Goal: Information Seeking & Learning: Learn about a topic

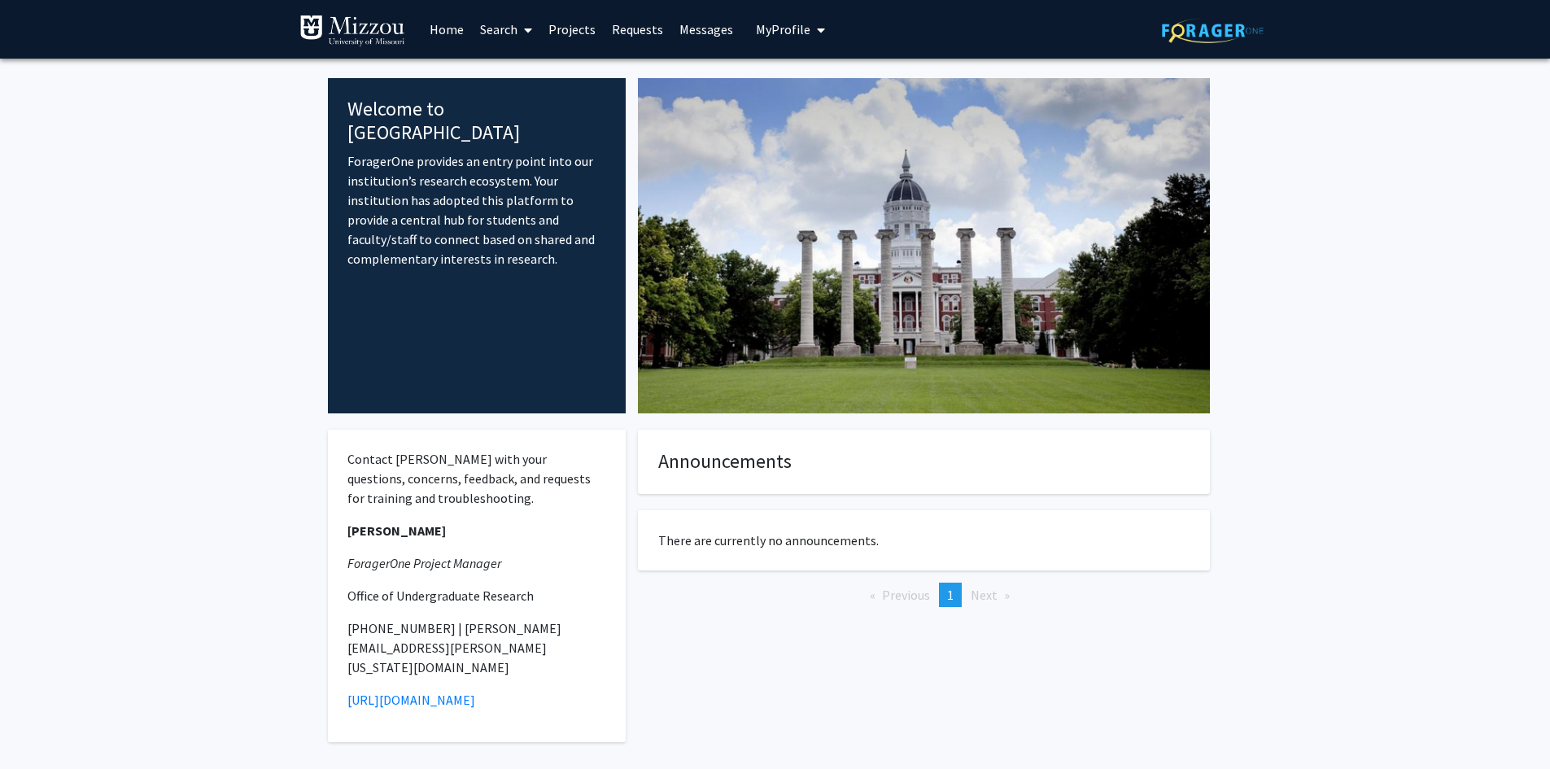
click at [586, 20] on link "Projects" at bounding box center [571, 29] width 63 height 57
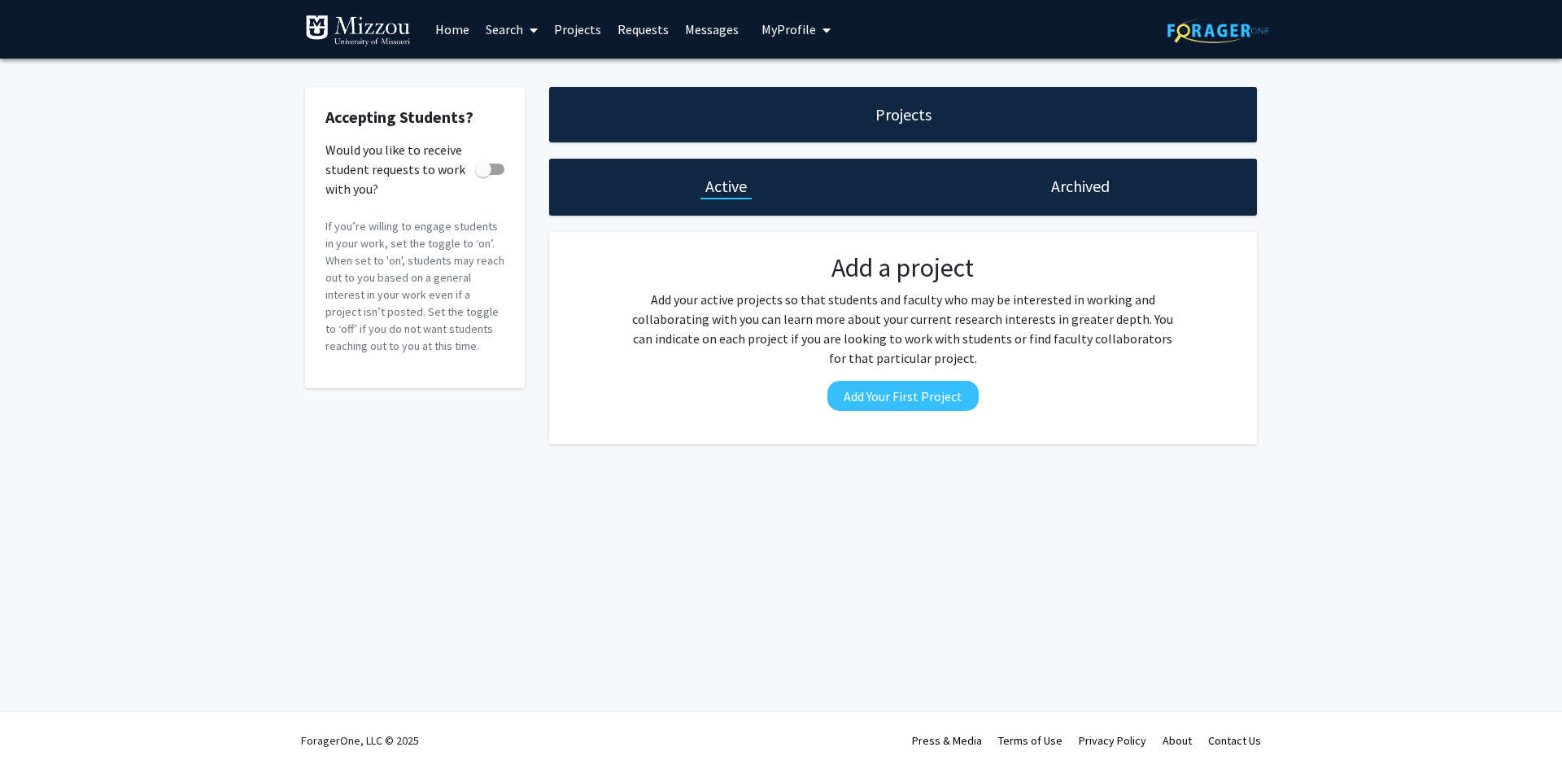
click at [521, 31] on link "Search" at bounding box center [511, 29] width 68 height 57
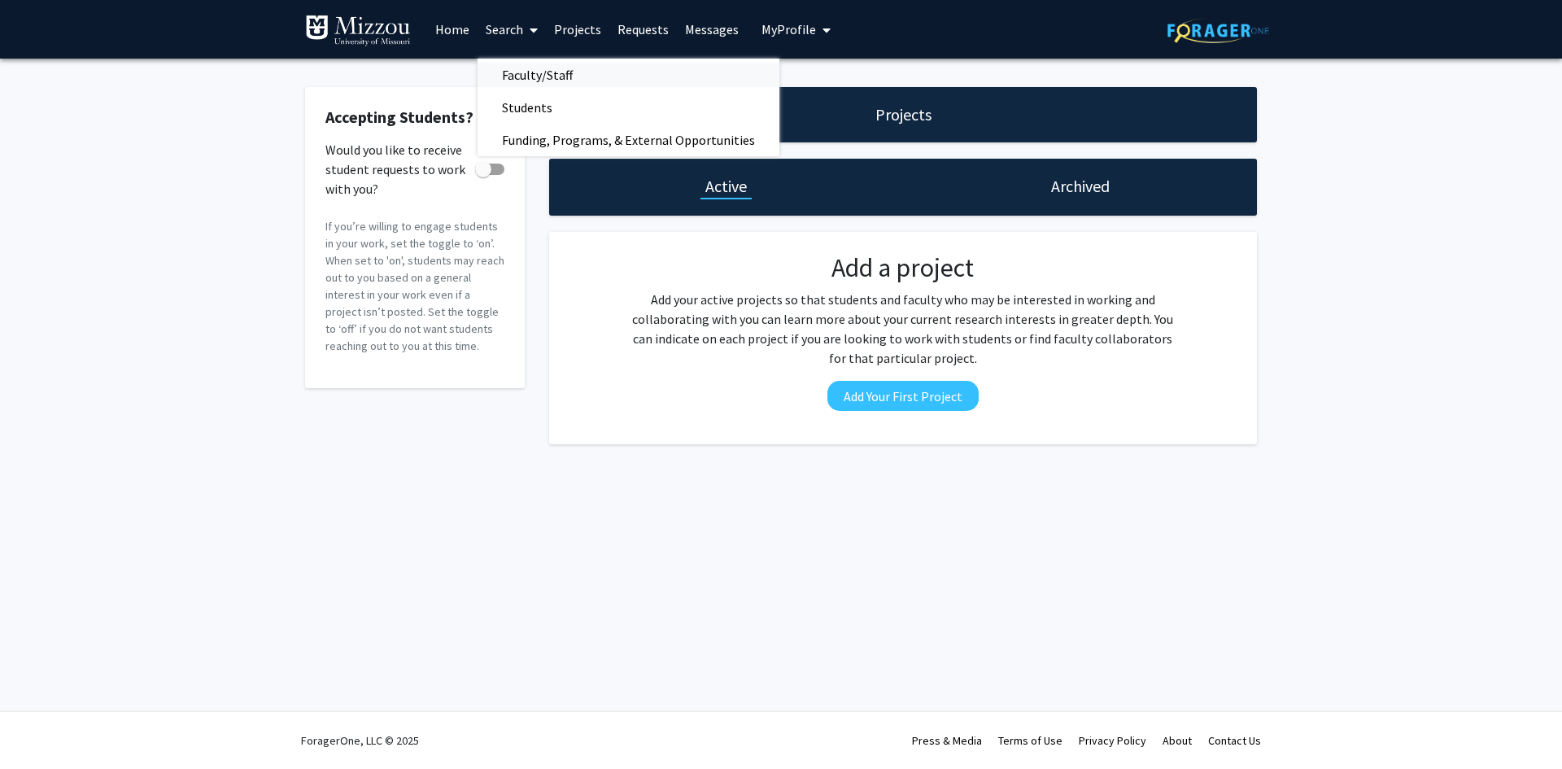
click at [531, 66] on span "Faculty/Staff" at bounding box center [537, 75] width 120 height 33
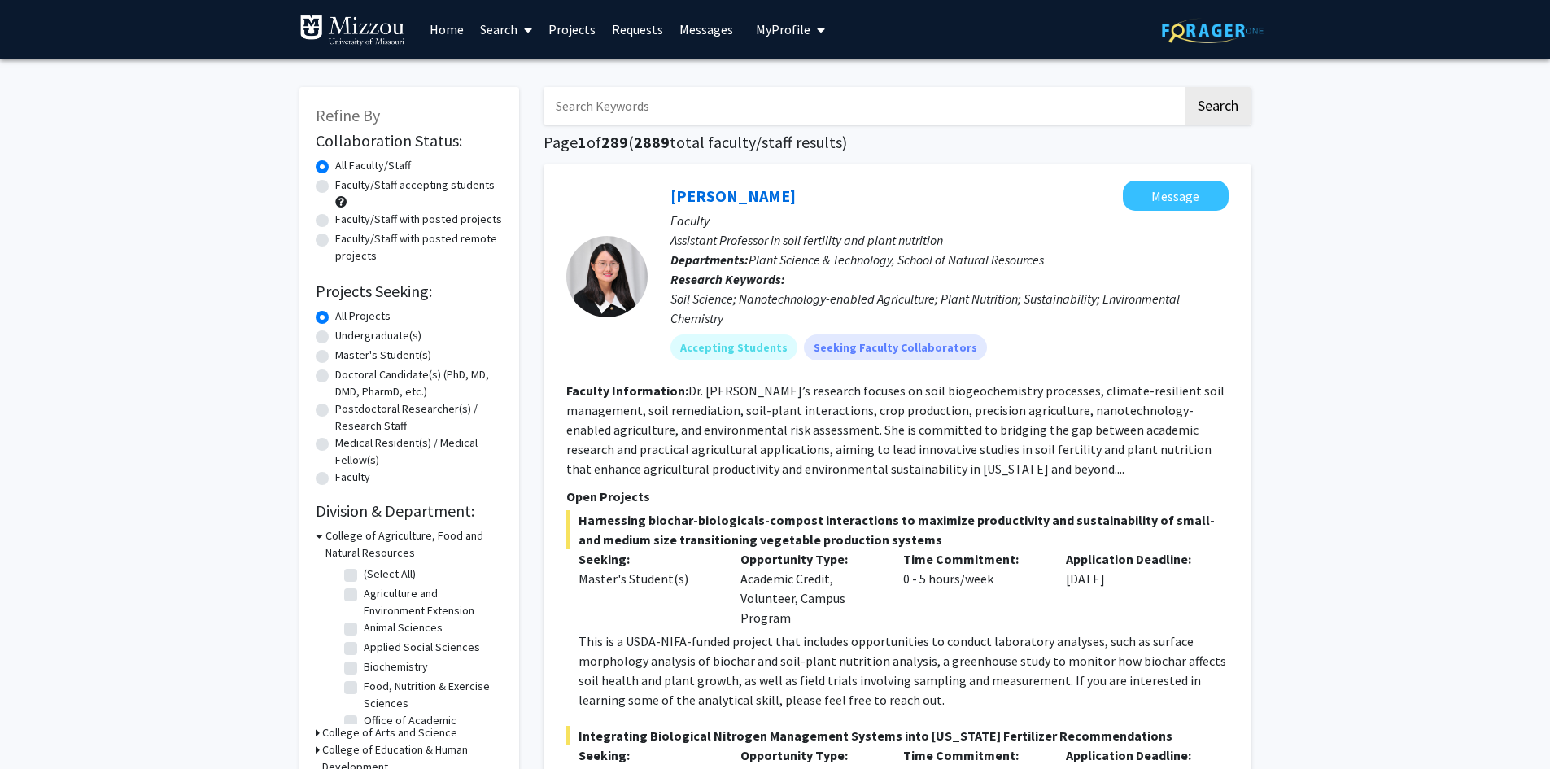
click at [335, 338] on label "Undergraduate(s)" at bounding box center [378, 335] width 86 height 17
click at [335, 338] on input "Undergraduate(s)" at bounding box center [340, 332] width 11 height 11
radio input "true"
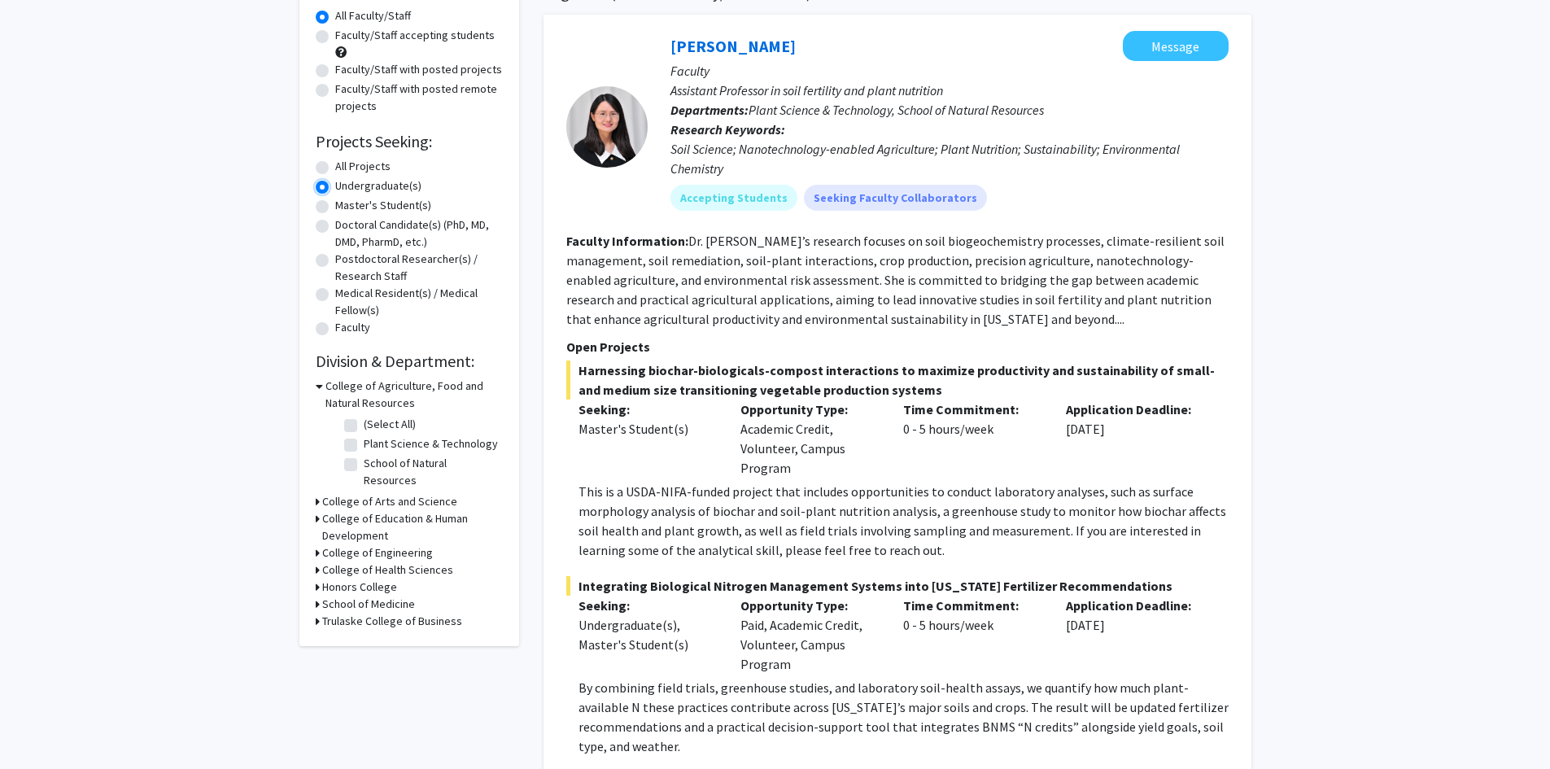
scroll to position [325, 0]
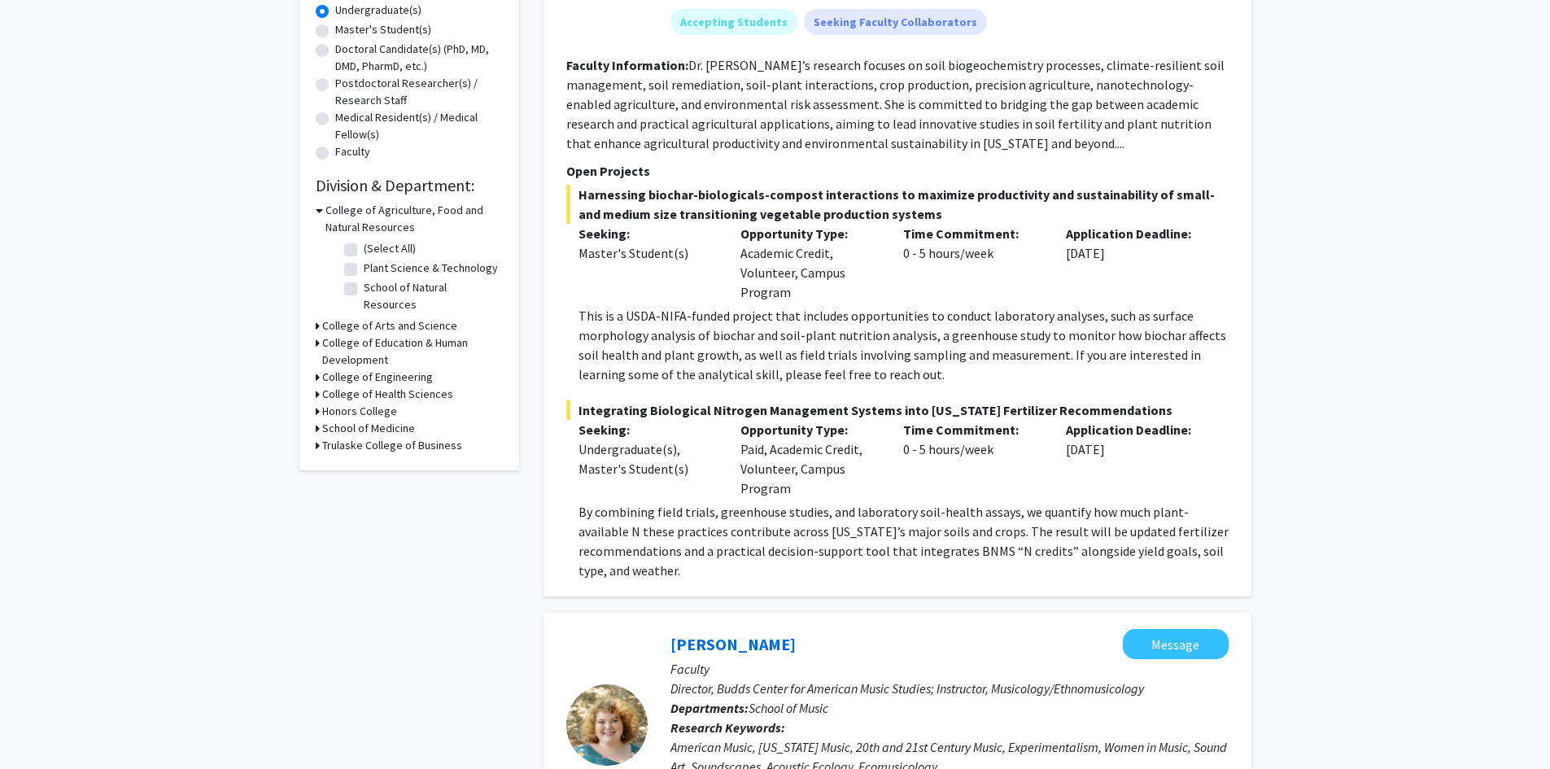
click at [317, 368] on icon at bounding box center [318, 376] width 4 height 17
click at [364, 390] on label "Mechanical & Aerospace Engineering" at bounding box center [431, 407] width 135 height 34
click at [364, 390] on input "Mechanical & Aerospace Engineering" at bounding box center [369, 395] width 11 height 11
checkbox input "true"
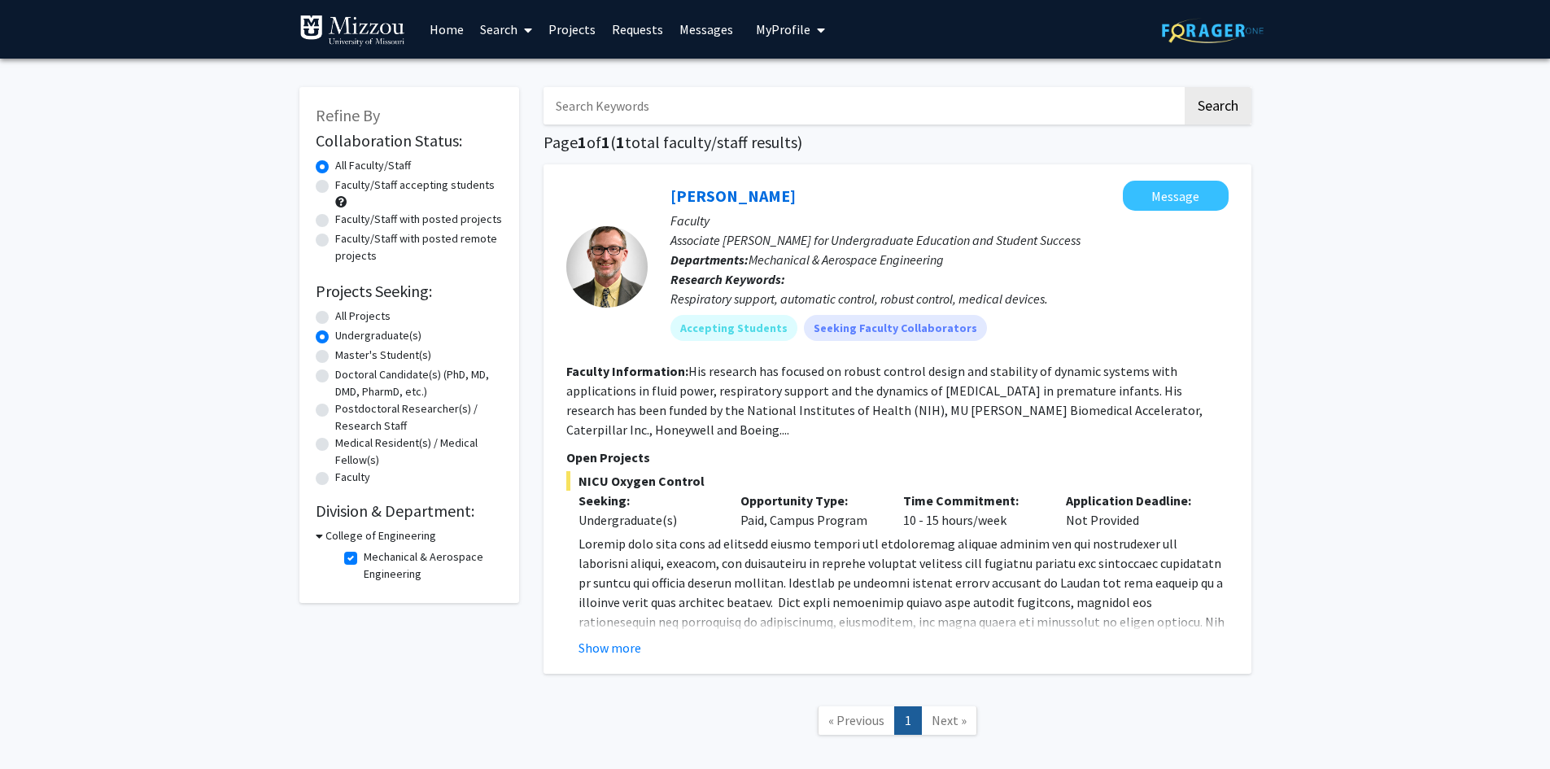
click at [791, 30] on span "My Profile" at bounding box center [783, 29] width 55 height 16
click at [808, 82] on span "[PERSON_NAME]" at bounding box center [857, 76] width 98 height 18
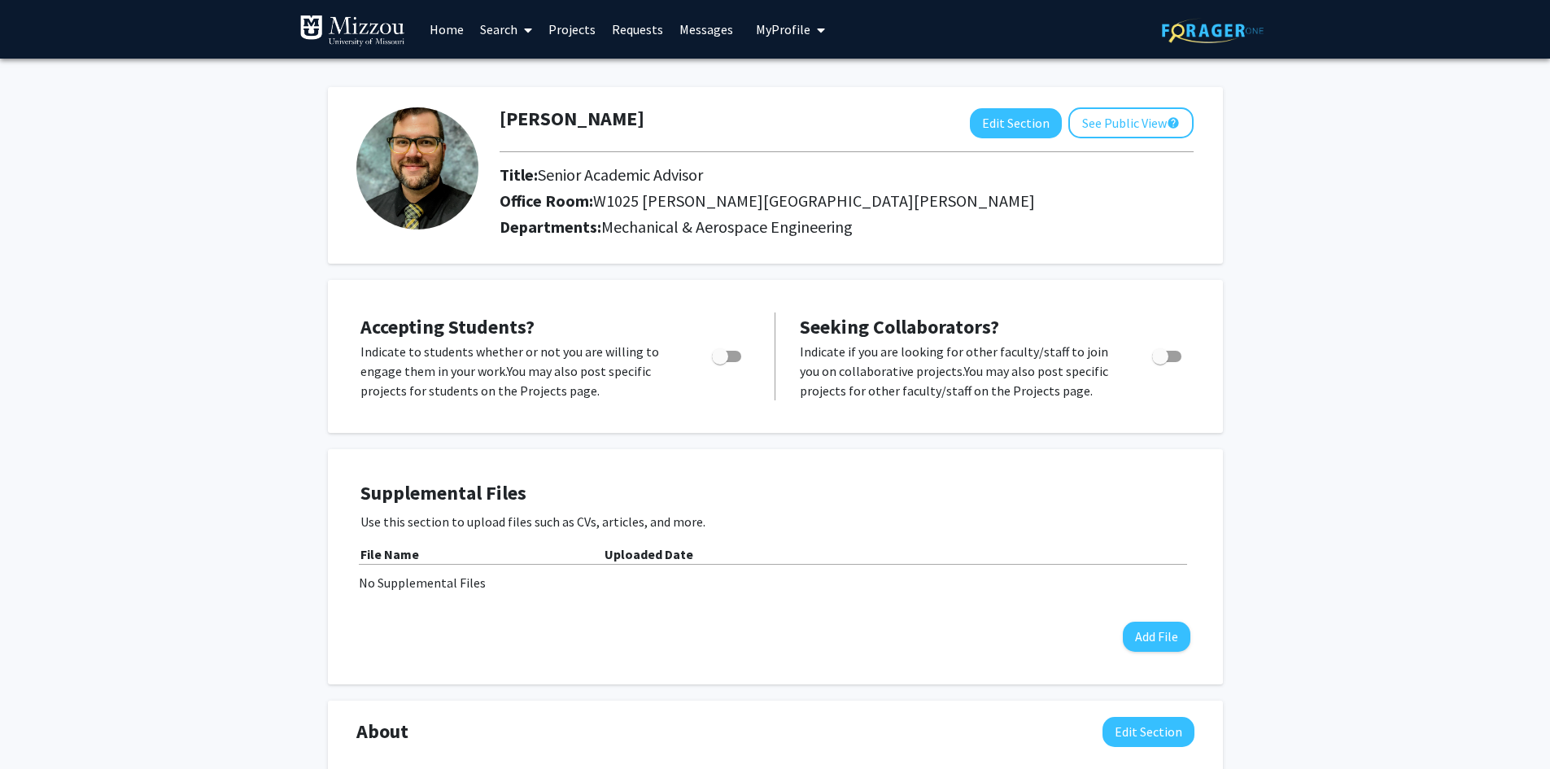
click at [500, 29] on link "Search" at bounding box center [506, 29] width 68 height 57
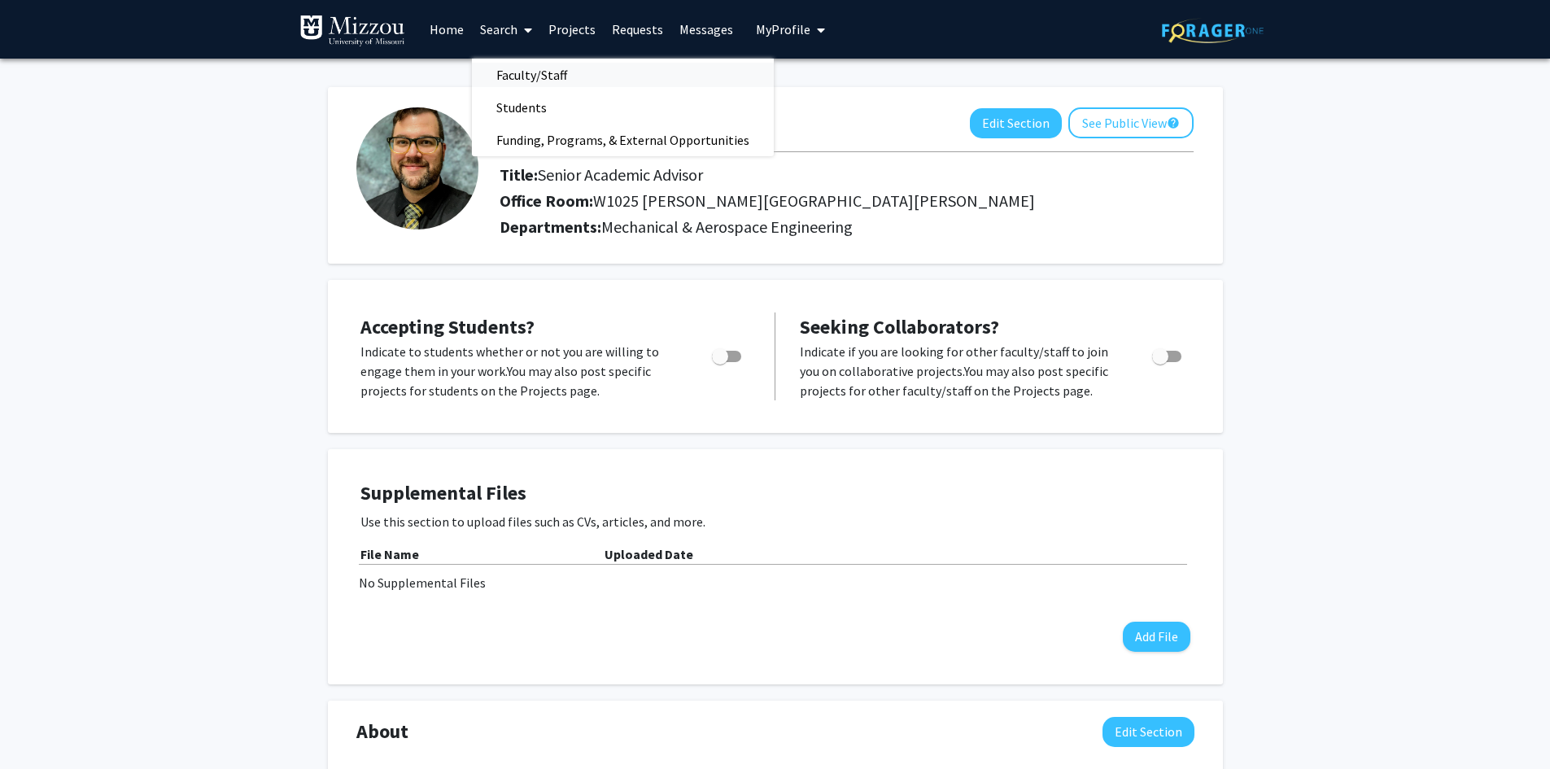
click at [528, 70] on span "Faculty/Staff" at bounding box center [532, 75] width 120 height 33
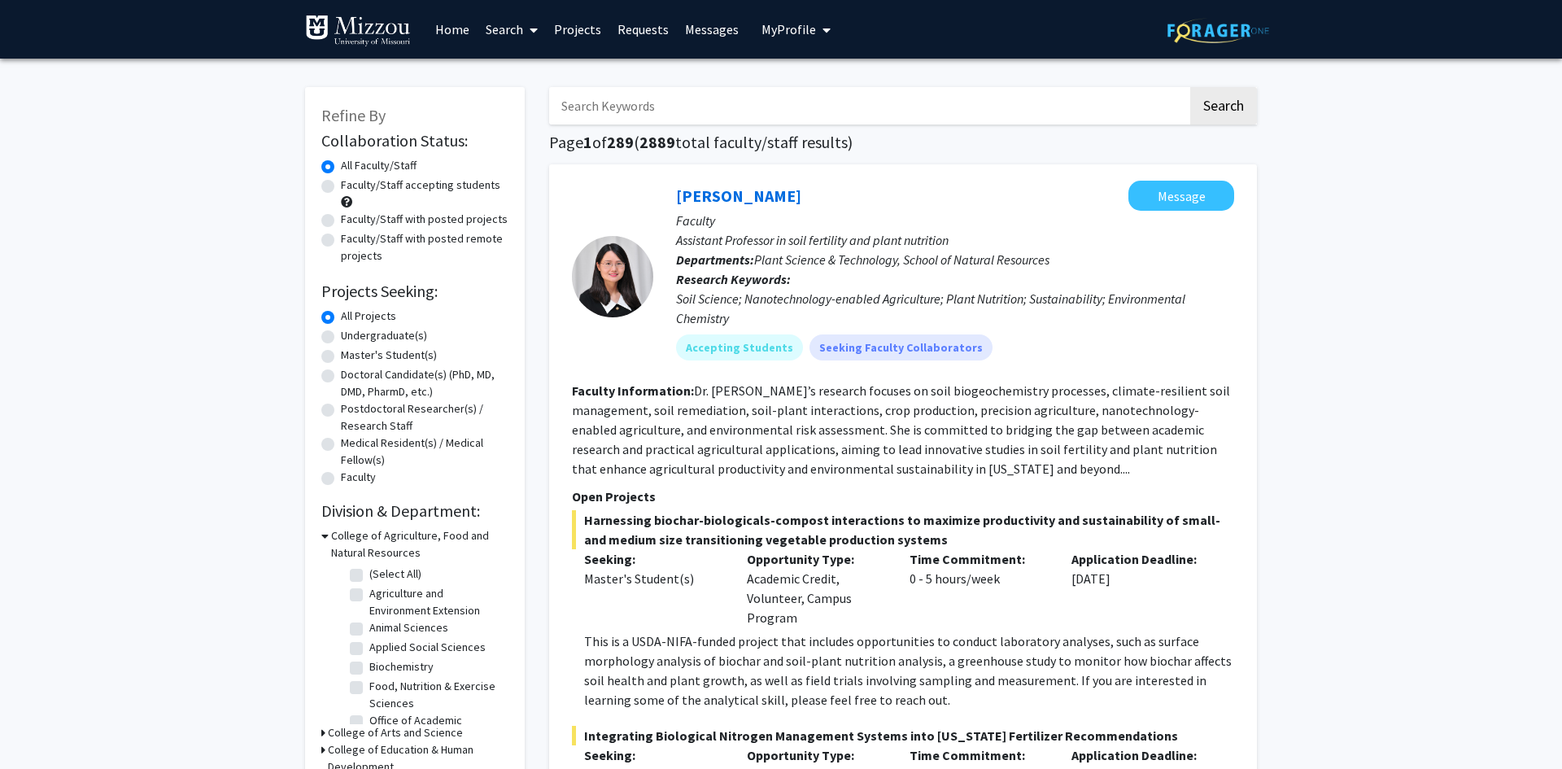
click at [676, 107] on input "Search Keywords" at bounding box center [868, 105] width 639 height 37
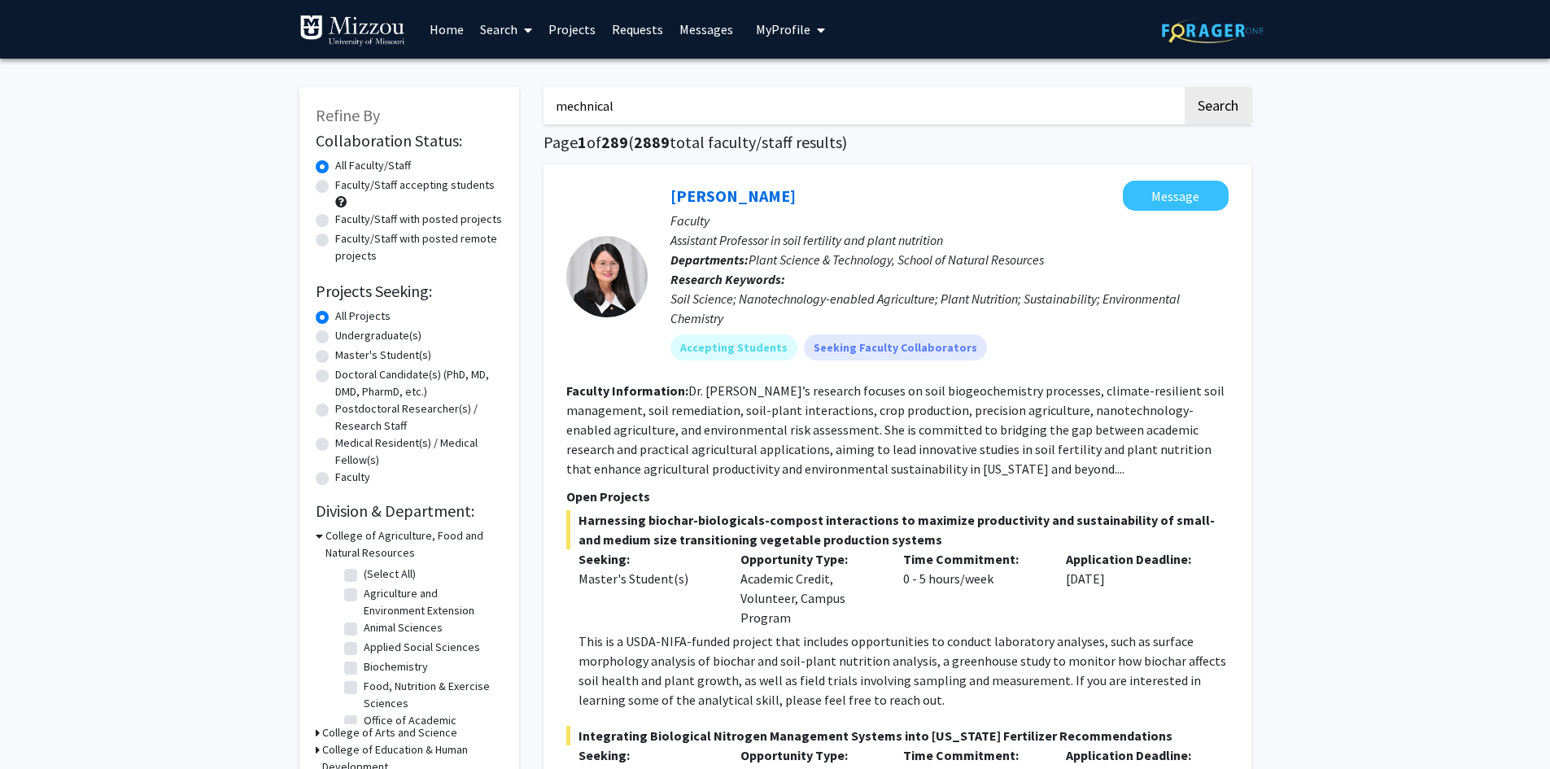
click at [1184, 87] on button "Search" at bounding box center [1217, 105] width 67 height 37
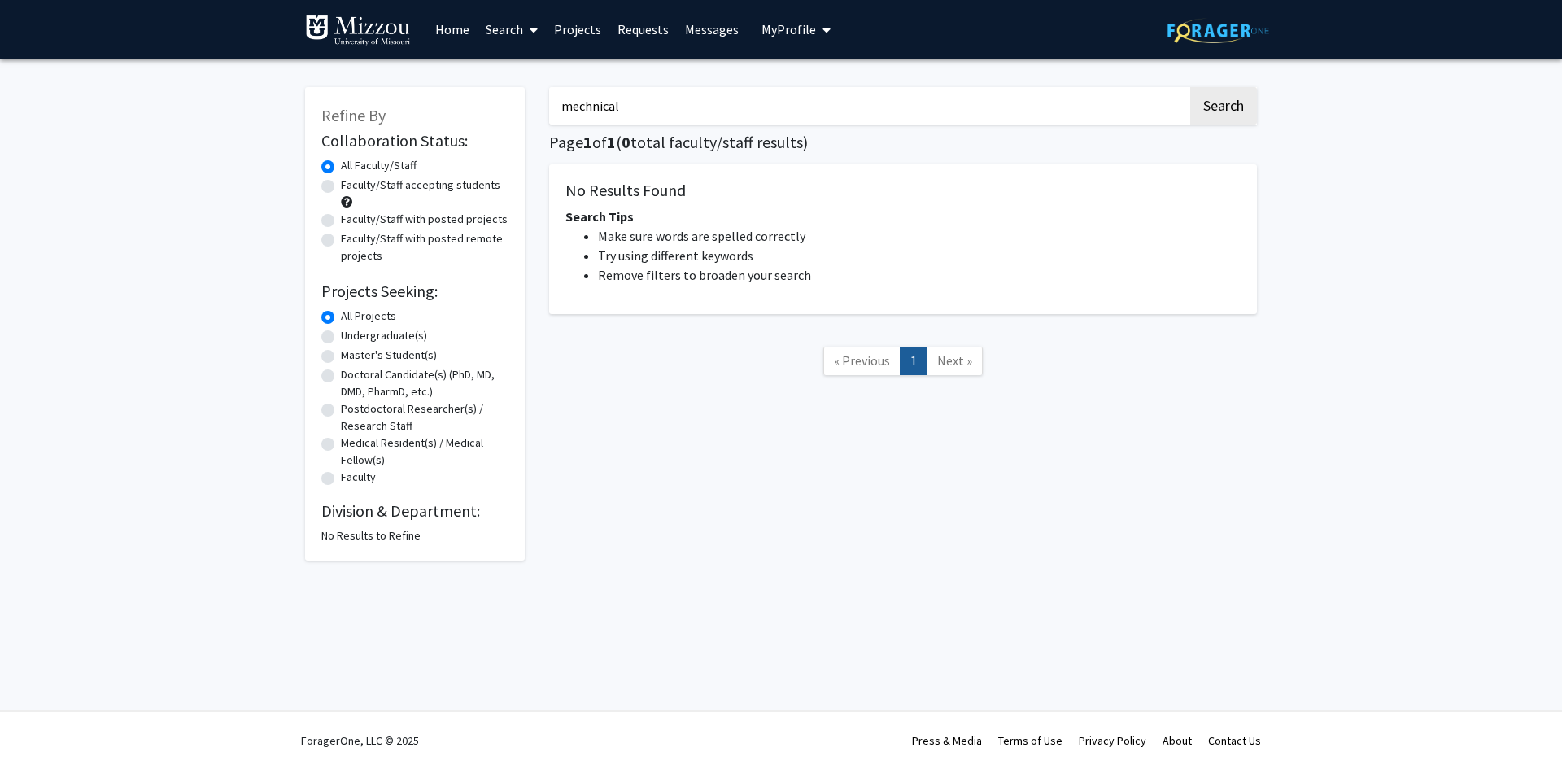
drag, startPoint x: 676, startPoint y: 107, endPoint x: 467, endPoint y: 111, distance: 209.1
click at [467, 111] on div "Refine By Collaboration Status: Collaboration Status All Faculty/Staff Collabor…" at bounding box center [781, 316] width 976 height 490
type input "mechanical"
click at [1190, 87] on button "Search" at bounding box center [1223, 105] width 67 height 37
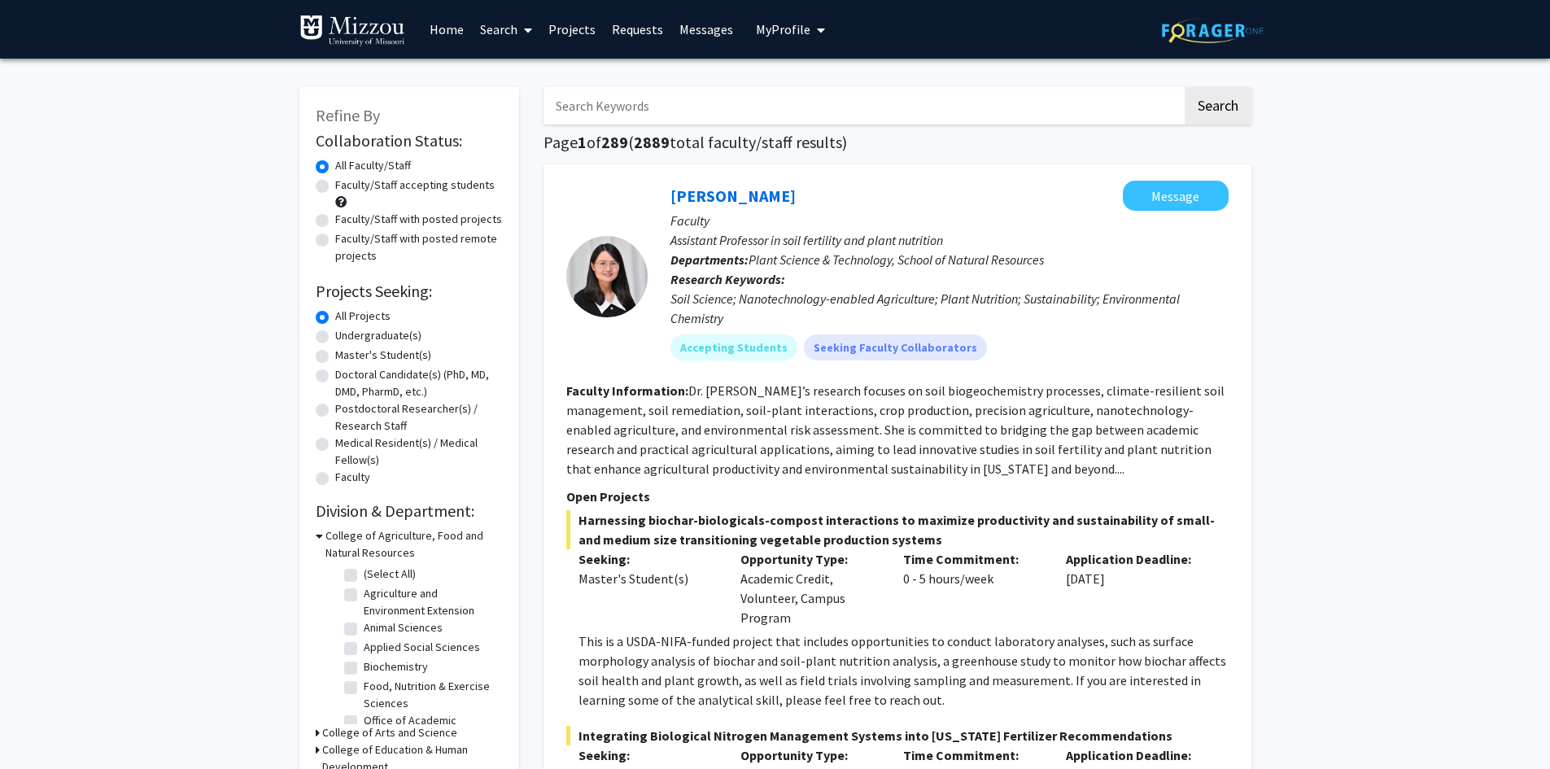
click at [527, 21] on span at bounding box center [524, 30] width 15 height 57
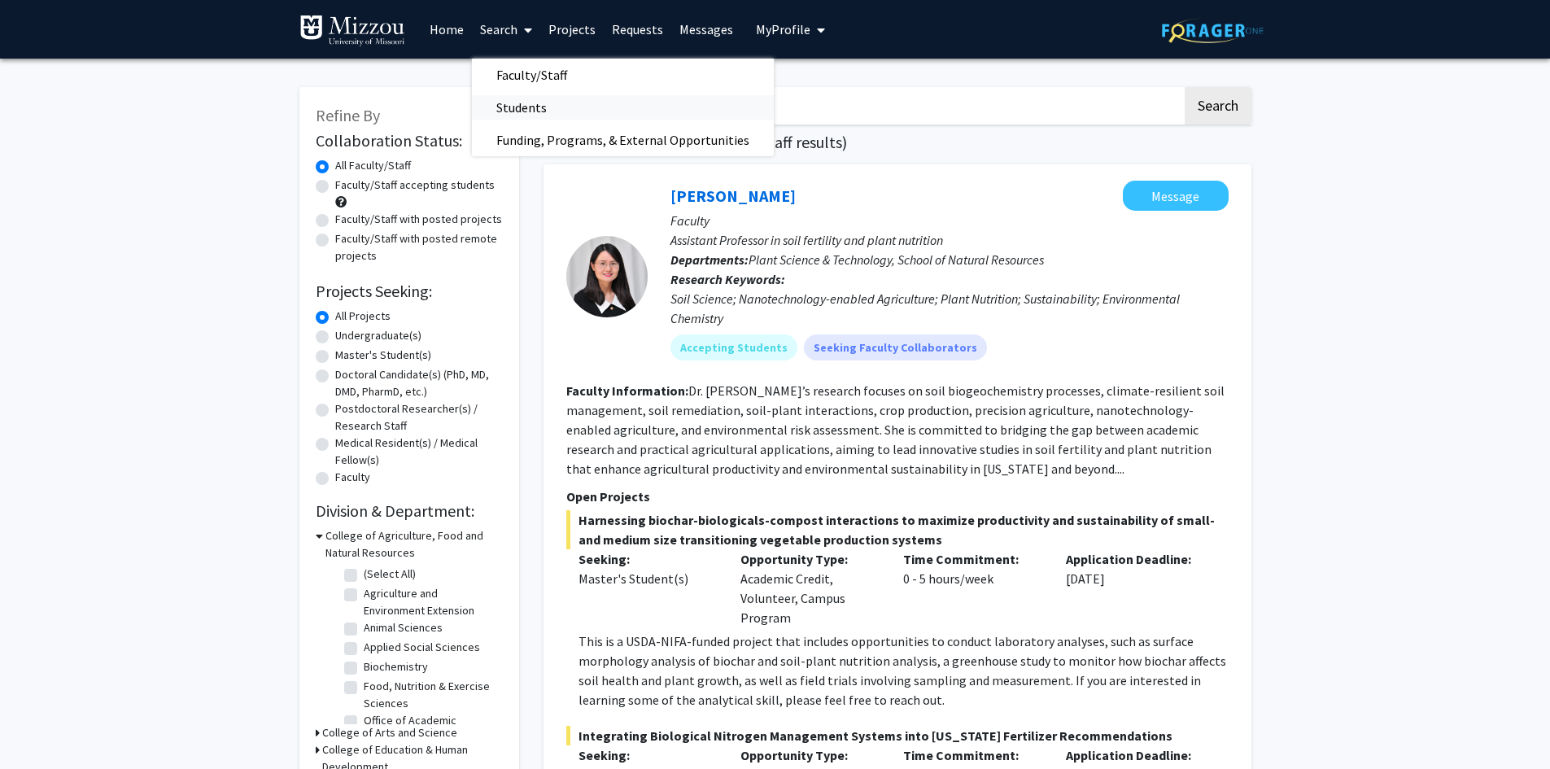
click at [520, 110] on span "Students" at bounding box center [521, 107] width 99 height 33
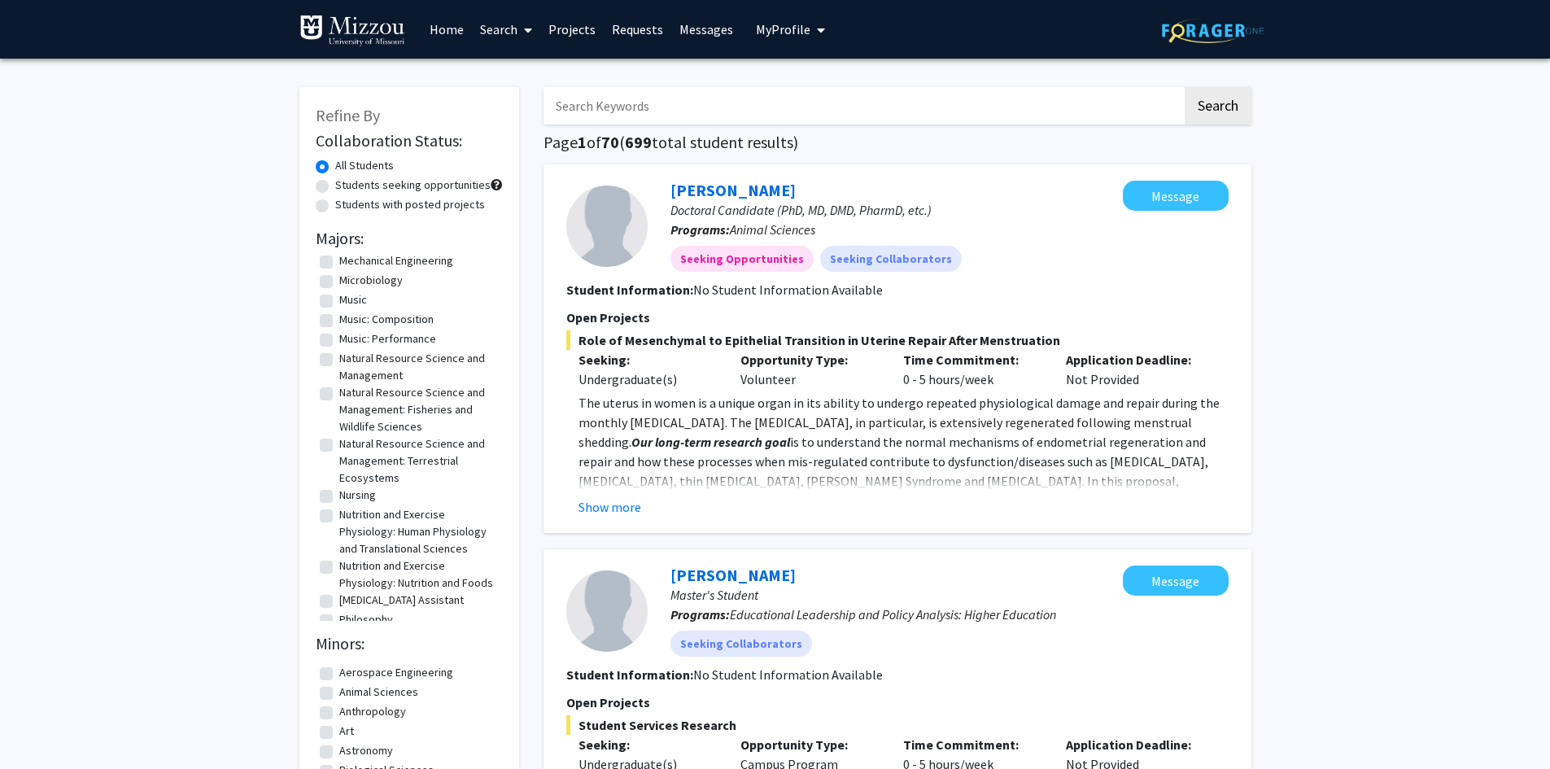
scroll to position [1057, 0]
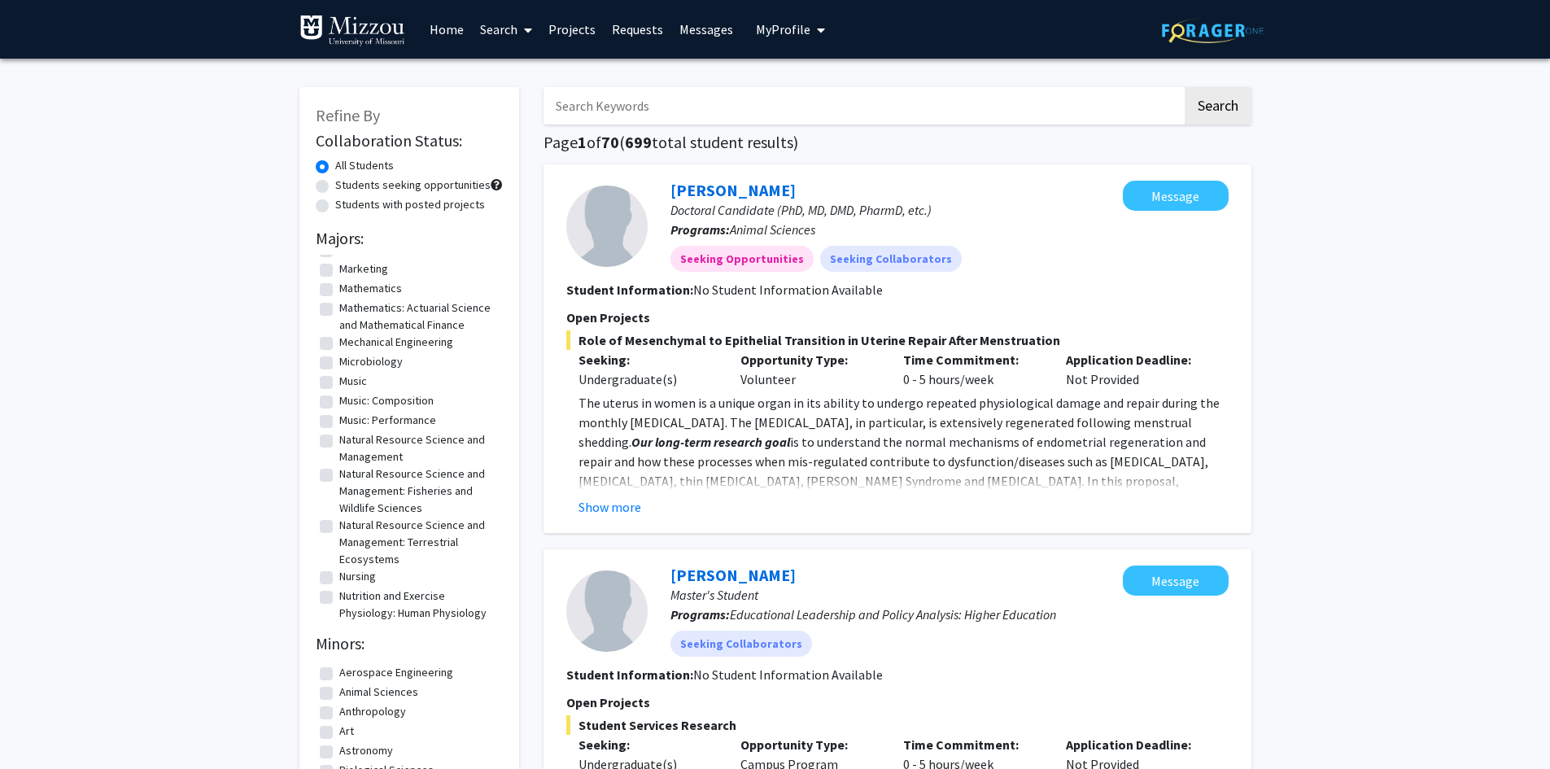
click at [339, 351] on label "Mechanical Engineering" at bounding box center [396, 342] width 114 height 17
click at [339, 344] on input "Mechanical Engineering" at bounding box center [344, 339] width 11 height 11
checkbox input "true"
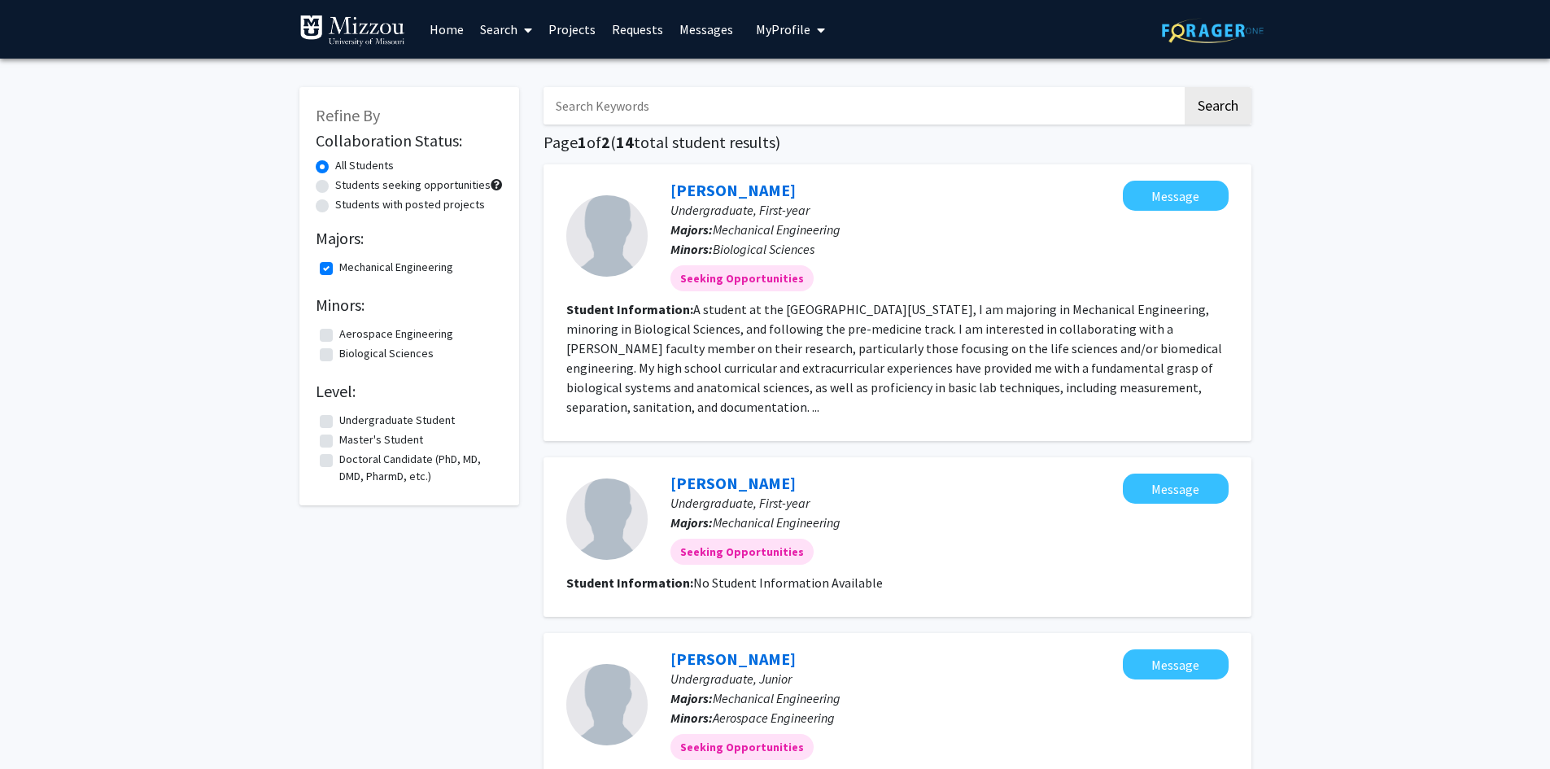
click at [352, 415] on label "Undergraduate Student" at bounding box center [397, 420] width 116 height 17
click at [350, 415] on input "Undergraduate Student" at bounding box center [344, 417] width 11 height 11
checkbox input "true"
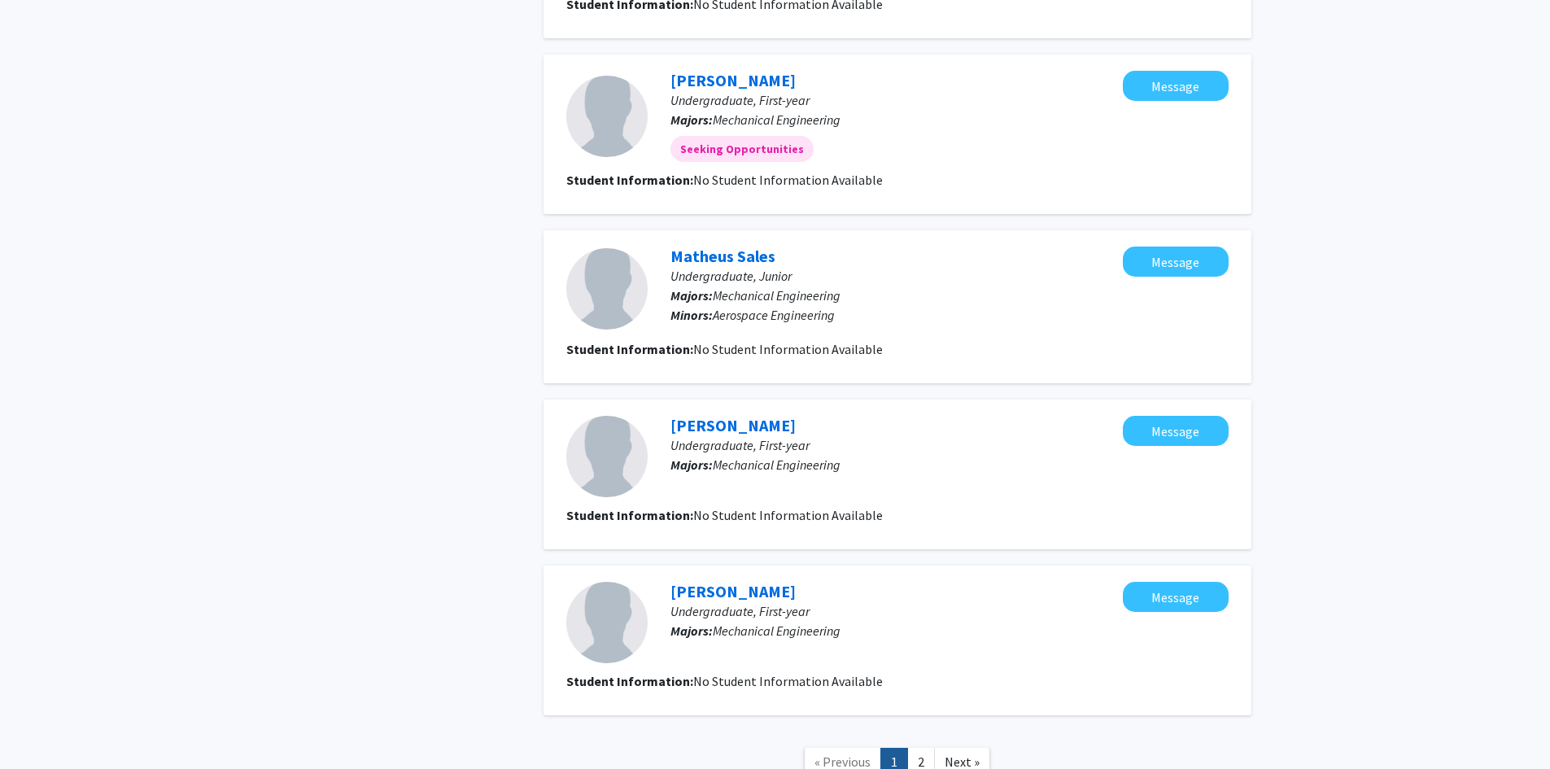
scroll to position [1427, 0]
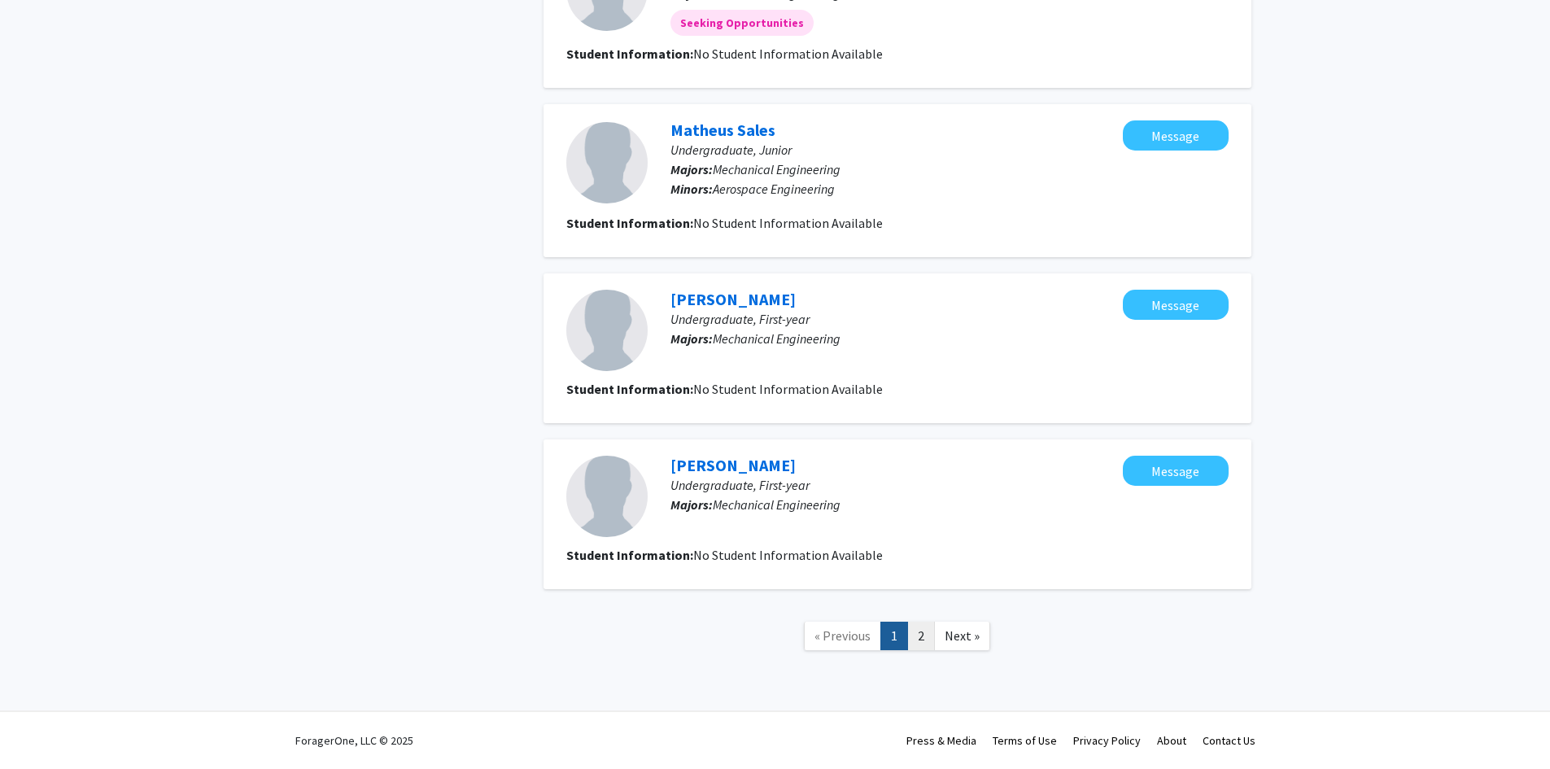
click at [923, 639] on link "2" at bounding box center [921, 635] width 28 height 28
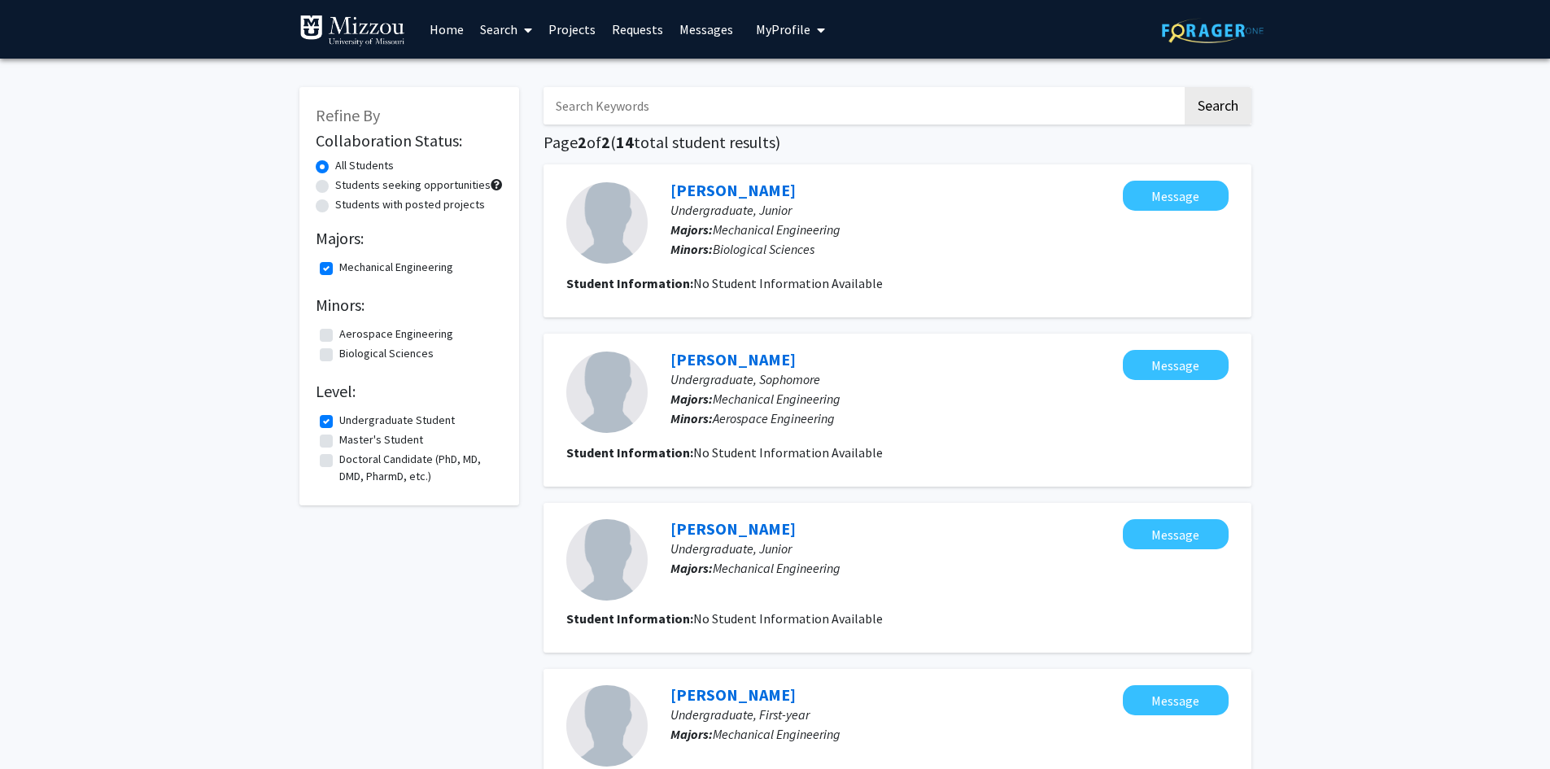
click at [796, 28] on span "My Profile" at bounding box center [783, 29] width 55 height 16
click at [771, 72] on img at bounding box center [783, 83] width 33 height 33
